Goal: Check status

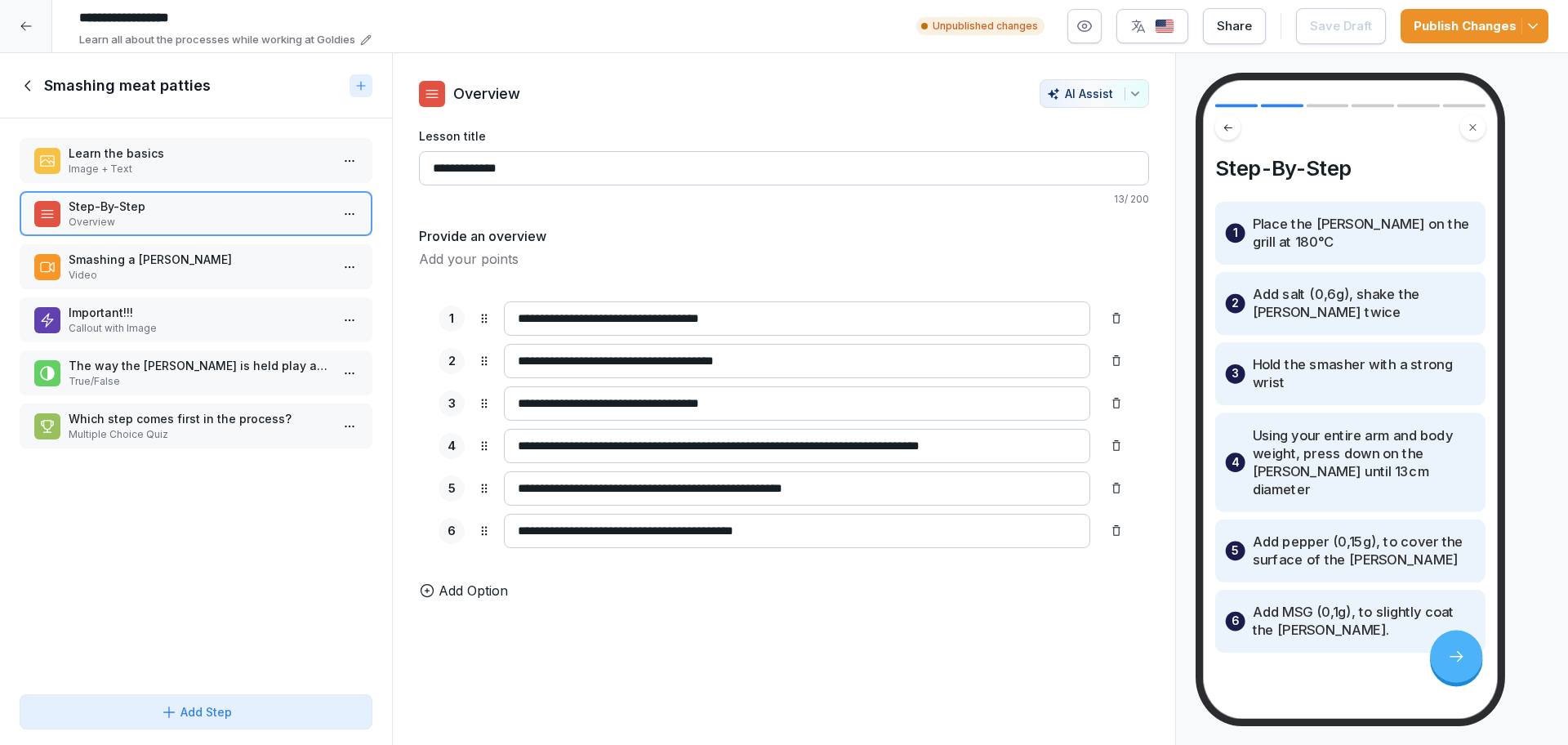
click at [29, 19] on html "**********" at bounding box center [784, 372] width 1568 height 745
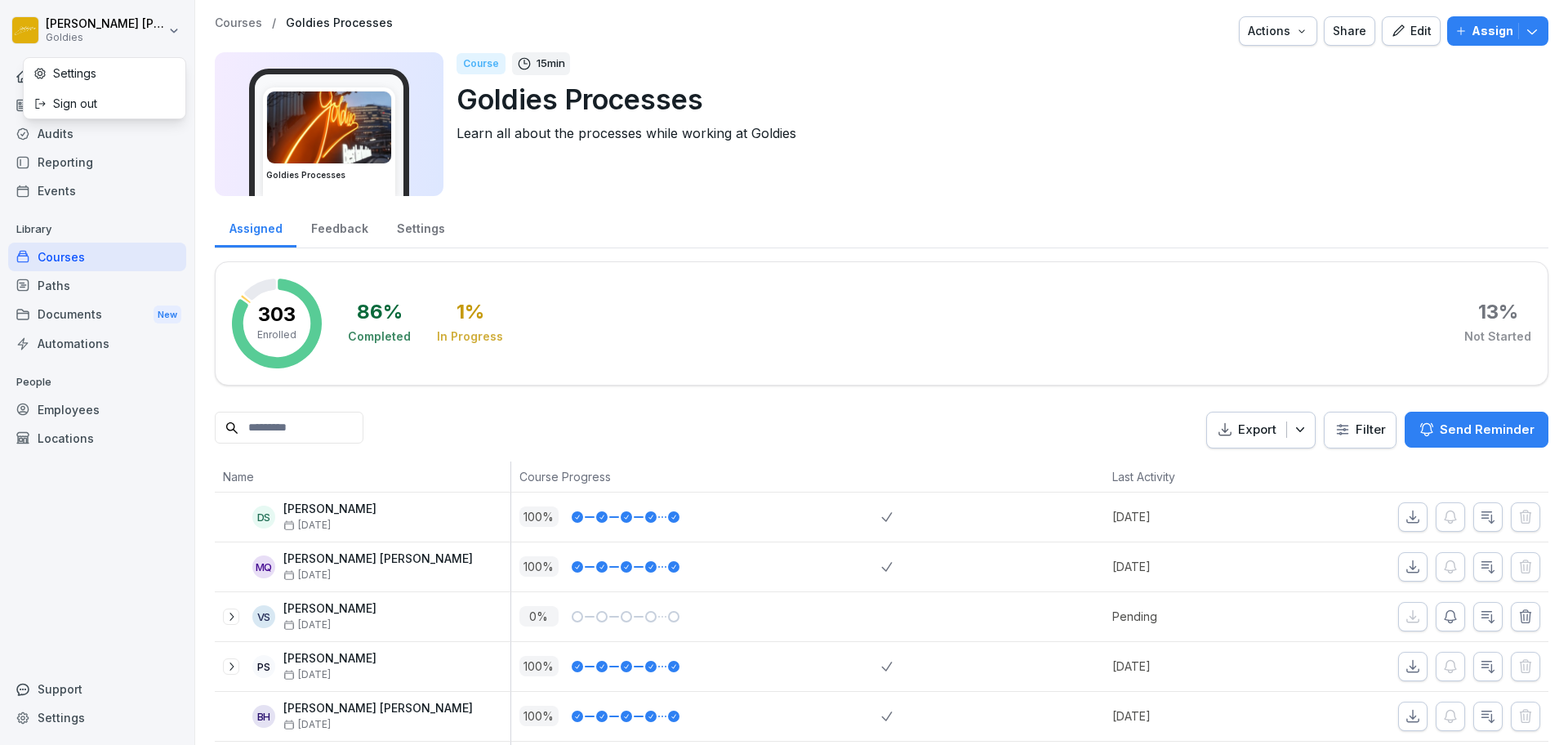
click at [102, 139] on html "[PERSON_NAME] Goldies Home News Audits Reporting Events Library Courses Paths D…" at bounding box center [784, 372] width 1568 height 745
click at [102, 135] on div "Audits" at bounding box center [97, 133] width 178 height 29
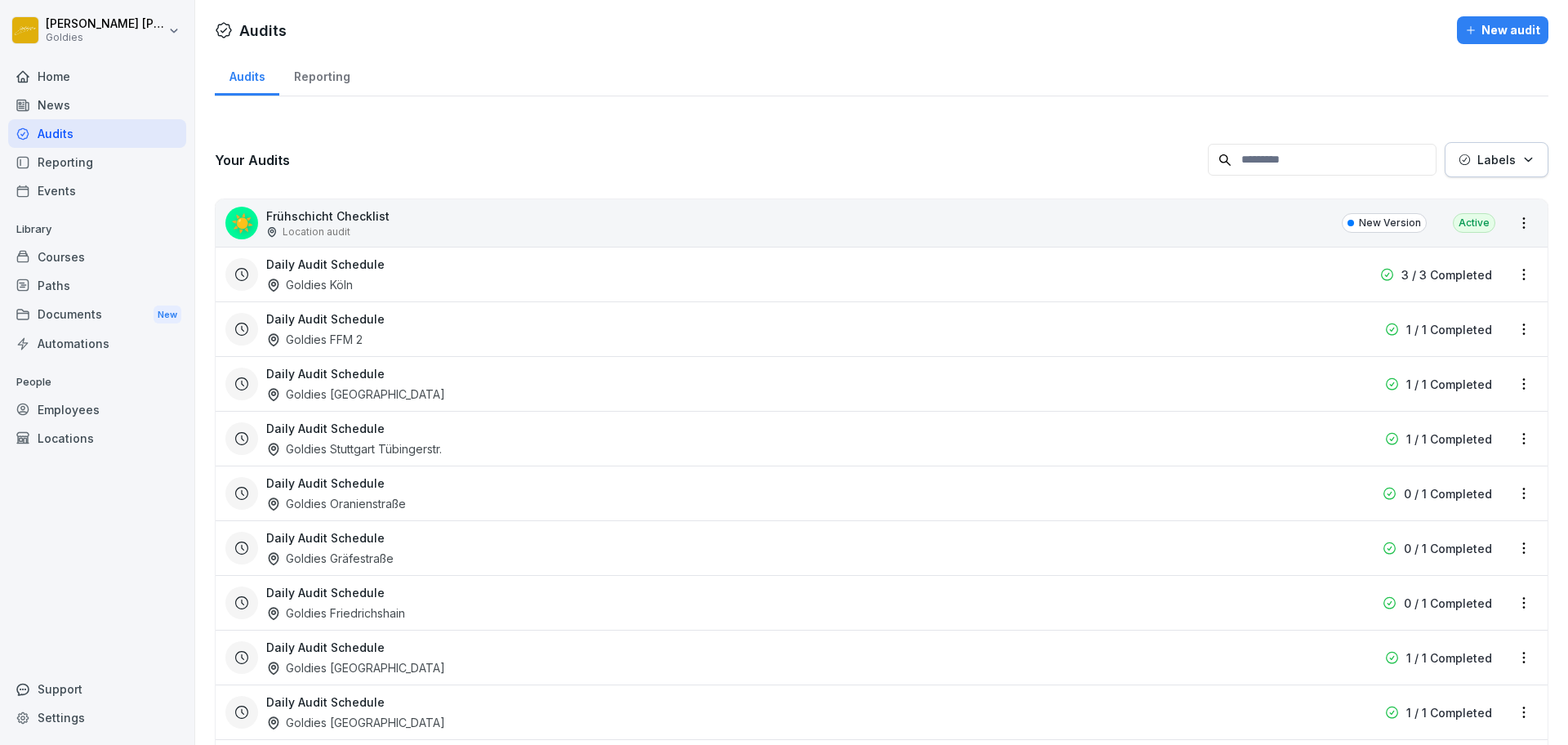
click at [102, 135] on div "Audits" at bounding box center [97, 133] width 178 height 29
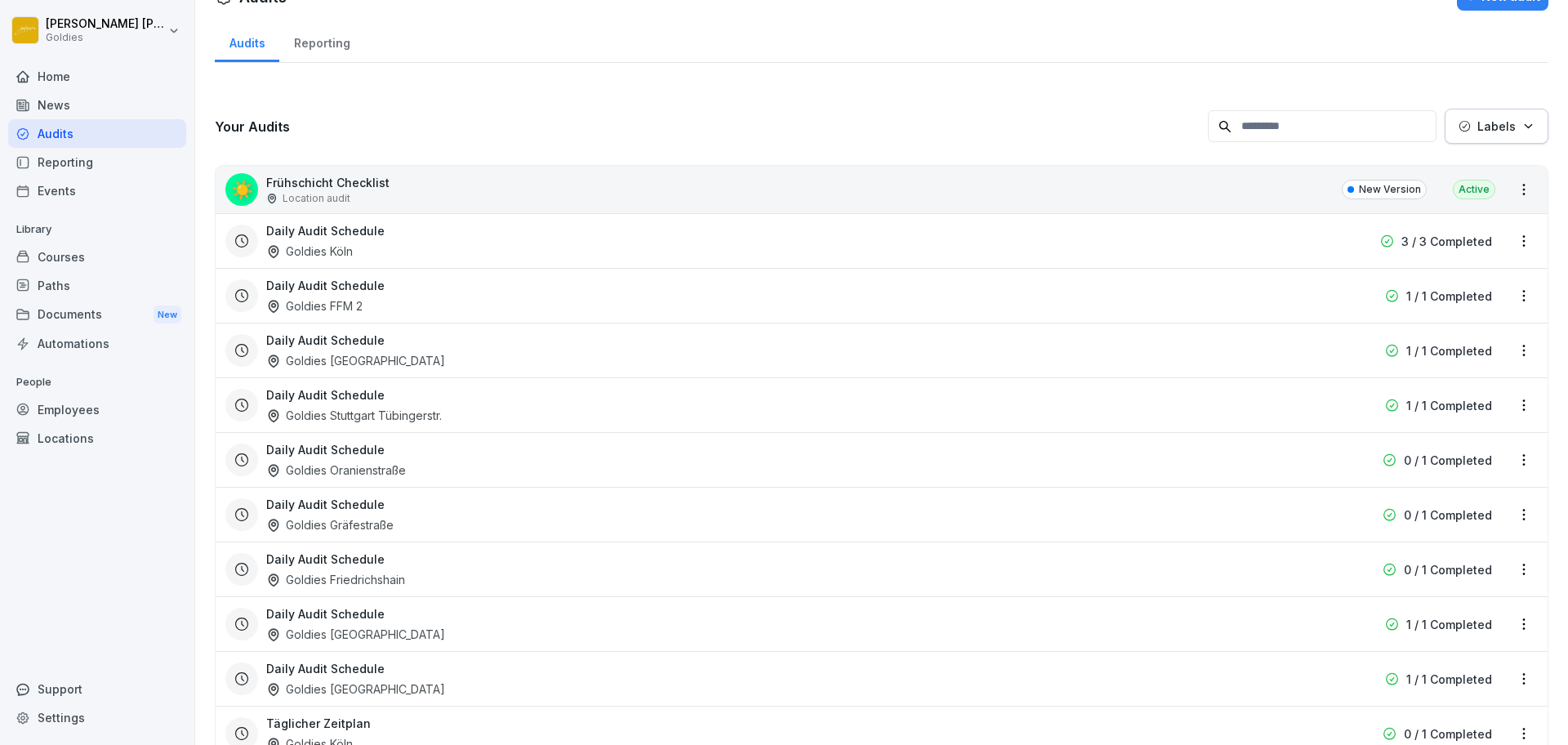
click at [318, 53] on div "Reporting" at bounding box center [321, 41] width 85 height 42
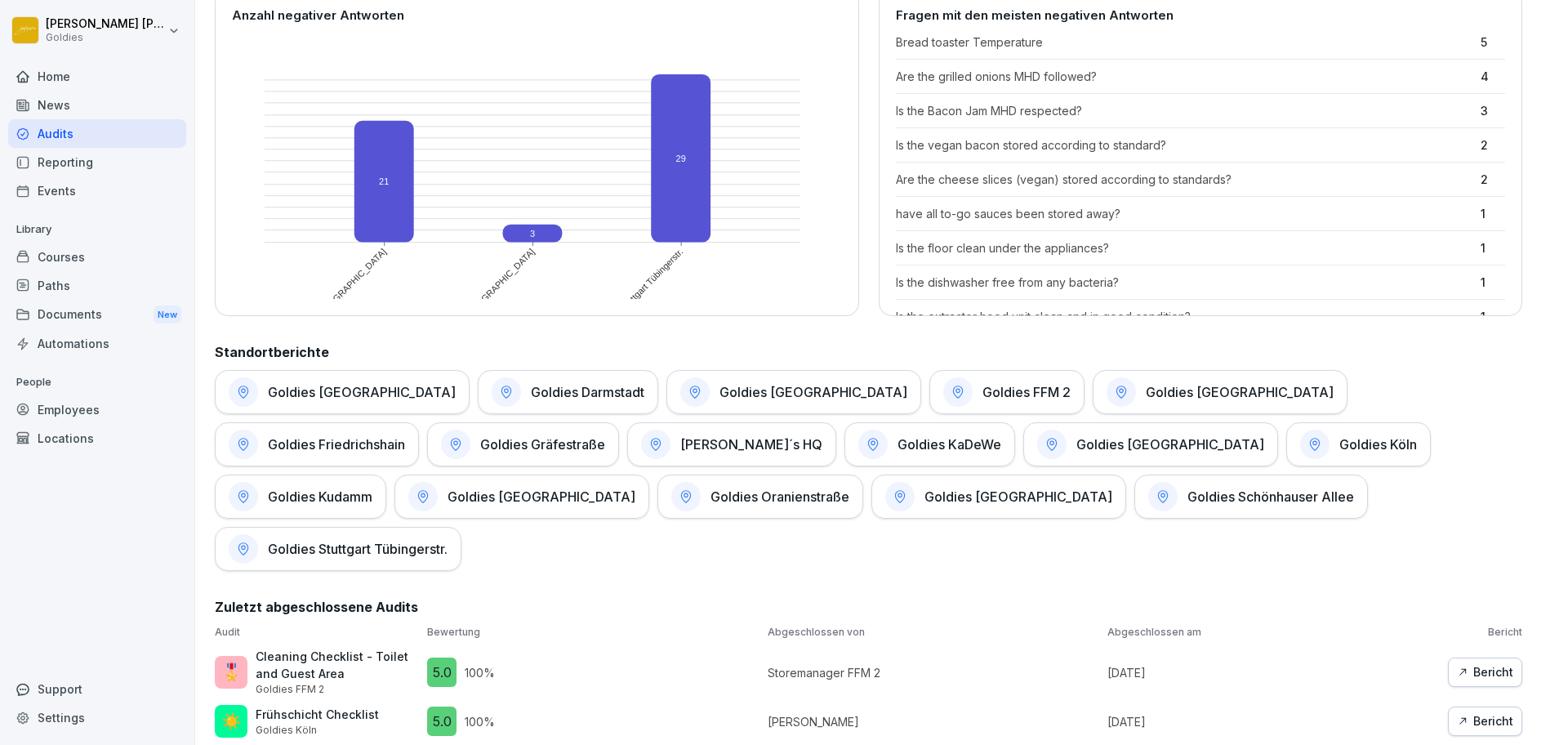
scroll to position [506, 0]
click at [1188, 495] on h1 "Goldies Schönhauser Allee" at bounding box center [1270, 496] width 166 height 16
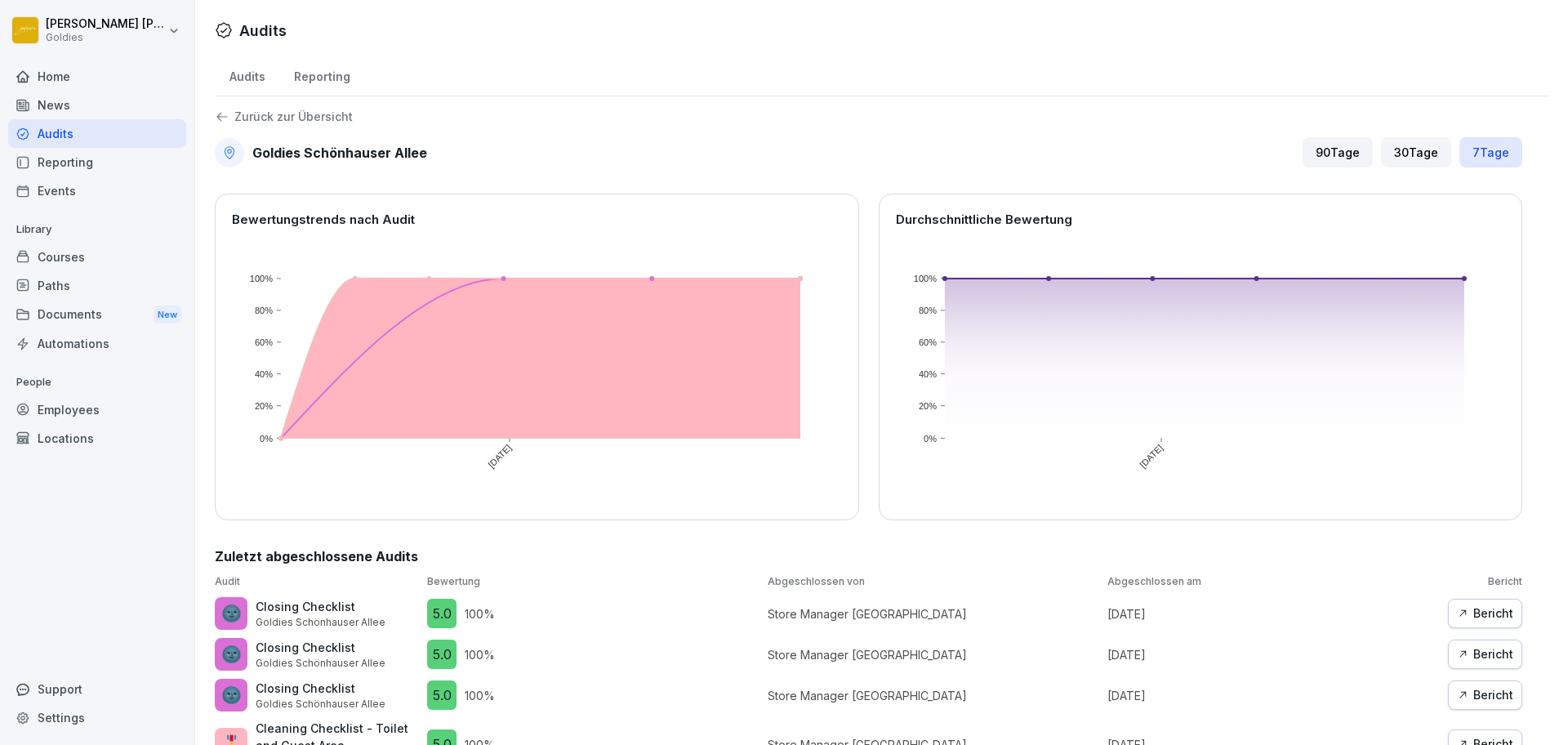
click at [1381, 156] on div "30 Tage" at bounding box center [1416, 152] width 70 height 30
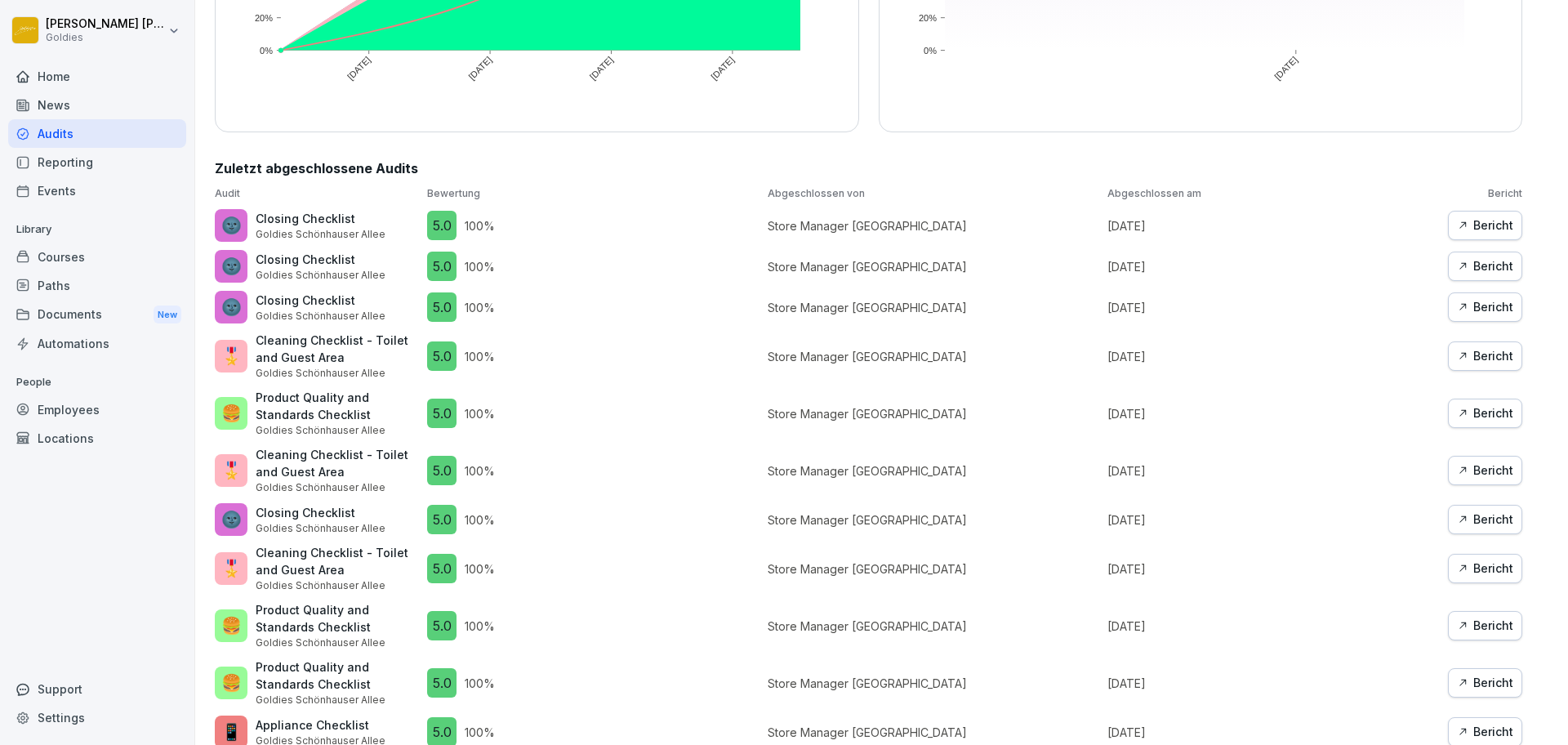
scroll to position [380, 0]
